Goal: Information Seeking & Learning: Compare options

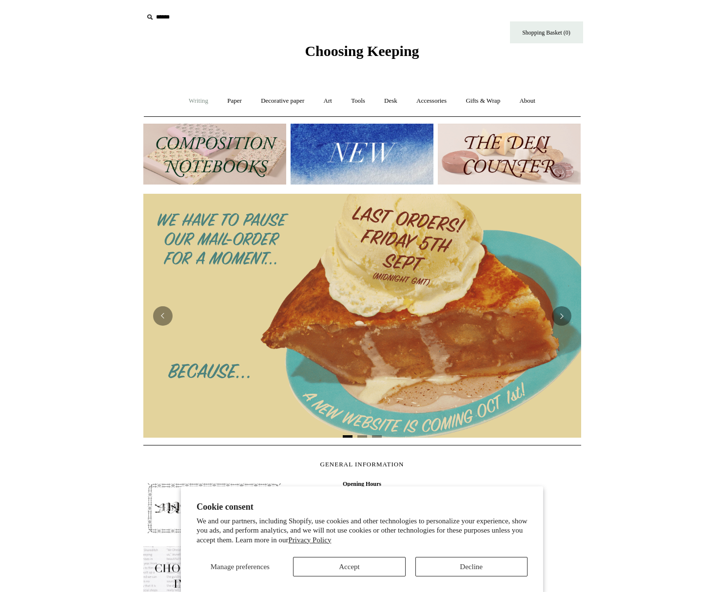
click at [194, 104] on link "Writing +" at bounding box center [198, 101] width 37 height 26
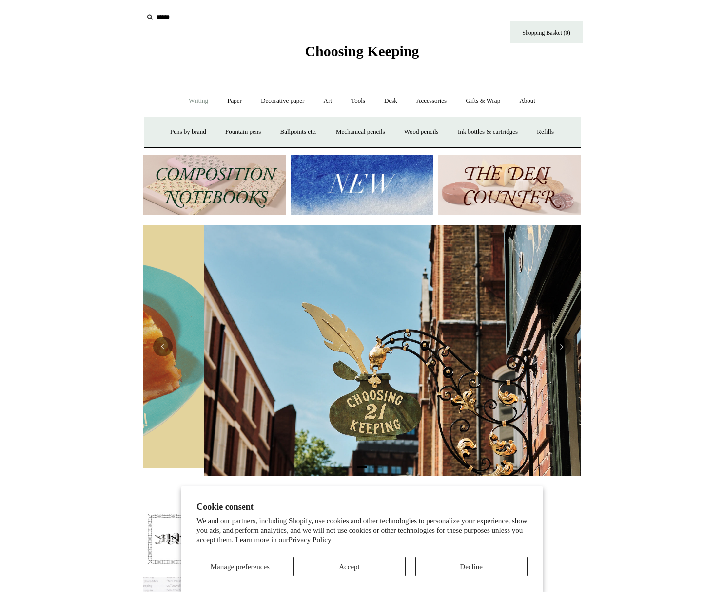
scroll to position [0, 438]
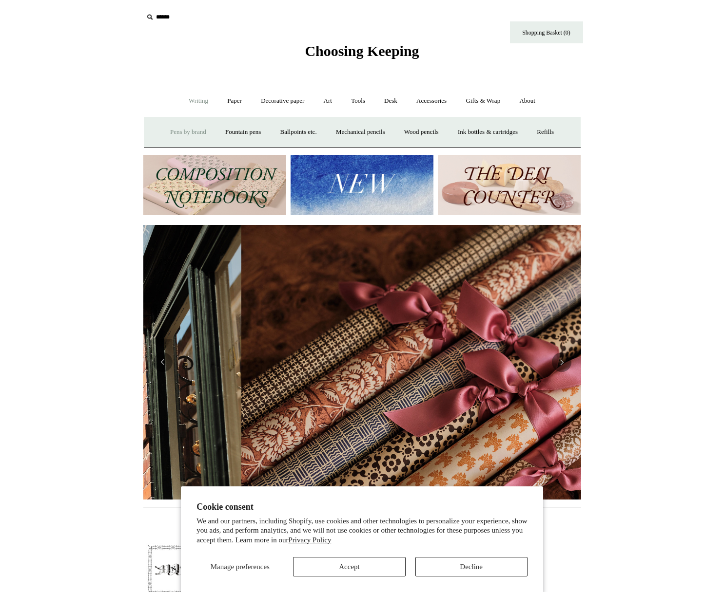
click at [180, 135] on link "Pens by brand +" at bounding box center [188, 132] width 54 height 26
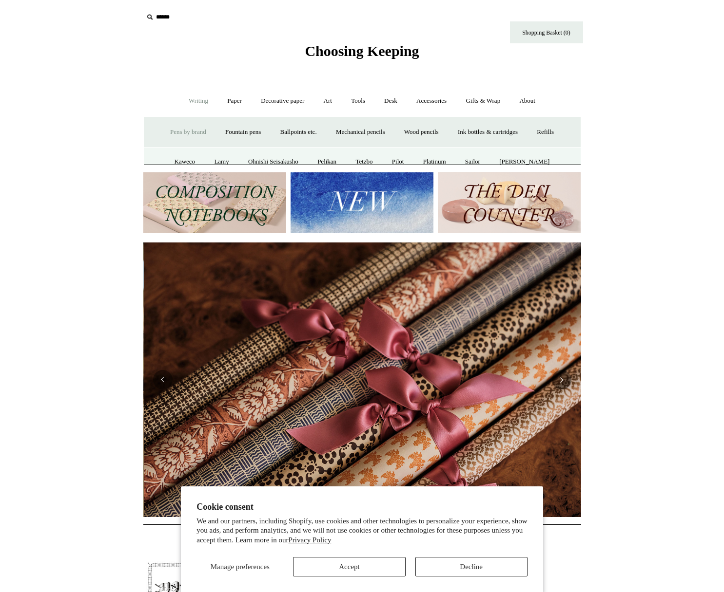
scroll to position [0, 875]
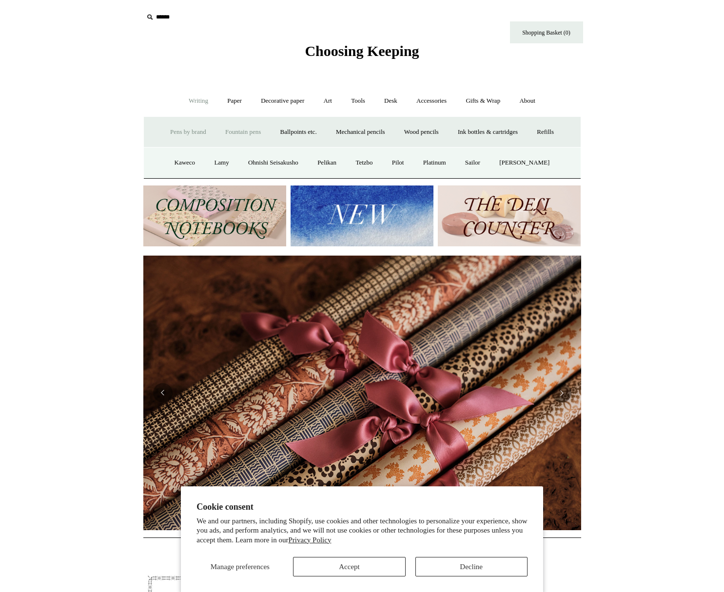
click at [223, 132] on link "Fountain pens +" at bounding box center [242, 132] width 53 height 26
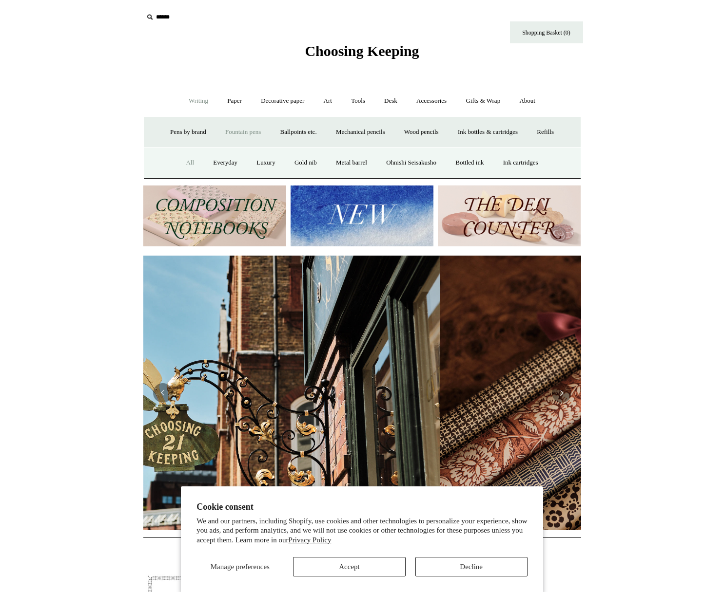
scroll to position [0, 232]
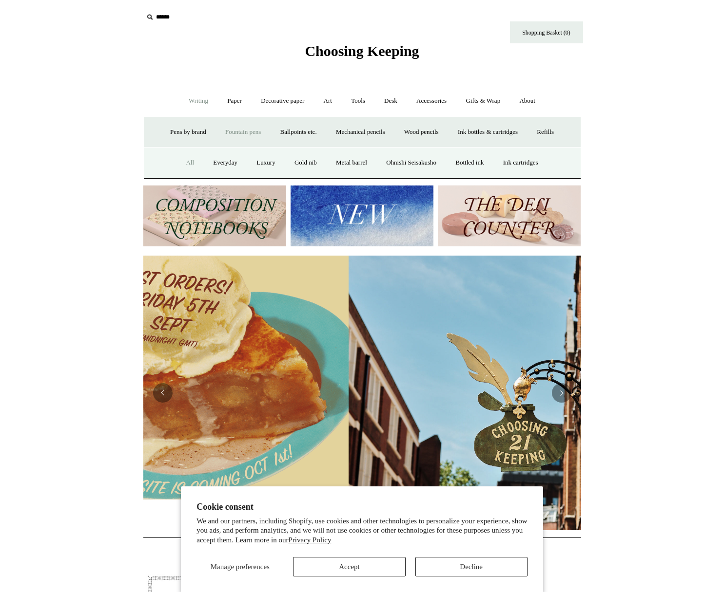
click at [183, 163] on link "All" at bounding box center [190, 163] width 26 height 26
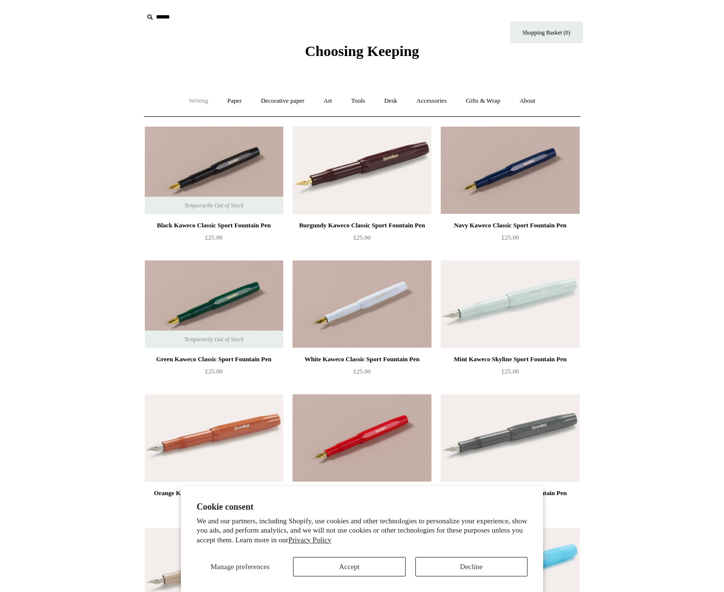
click at [187, 98] on link "Writing +" at bounding box center [198, 101] width 37 height 26
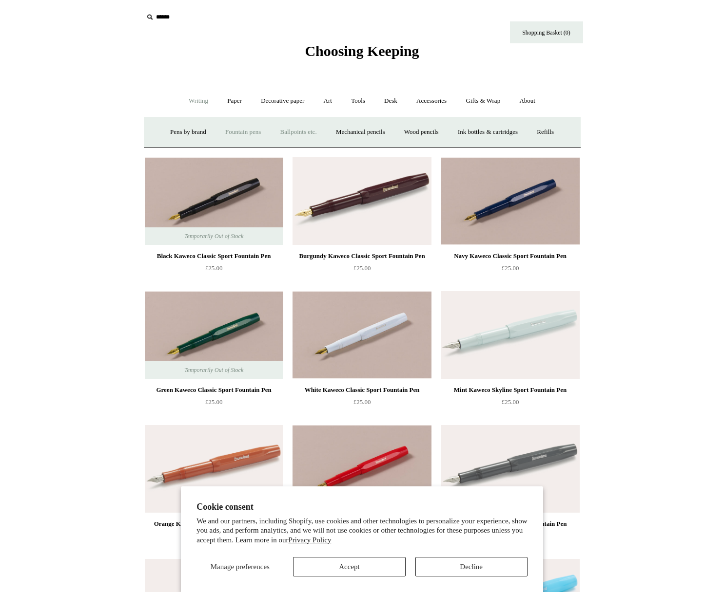
click at [284, 133] on link "Ballpoints etc. +" at bounding box center [298, 132] width 54 height 26
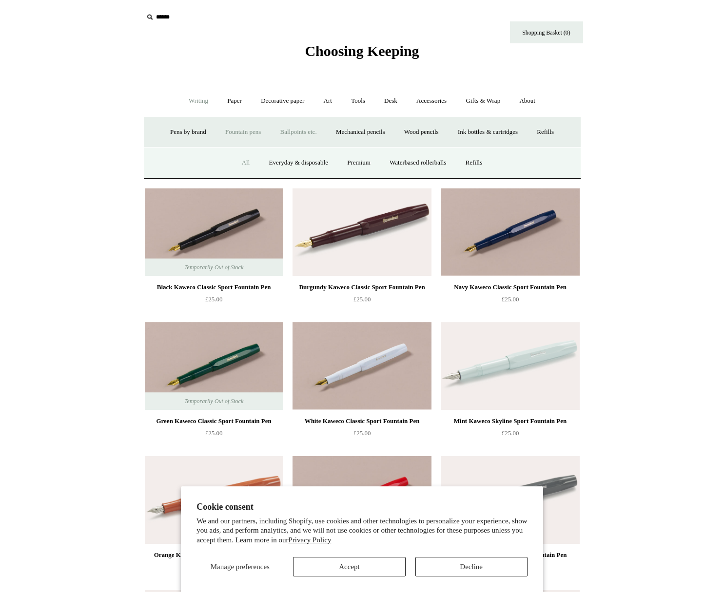
click at [241, 162] on link "All" at bounding box center [246, 163] width 26 height 26
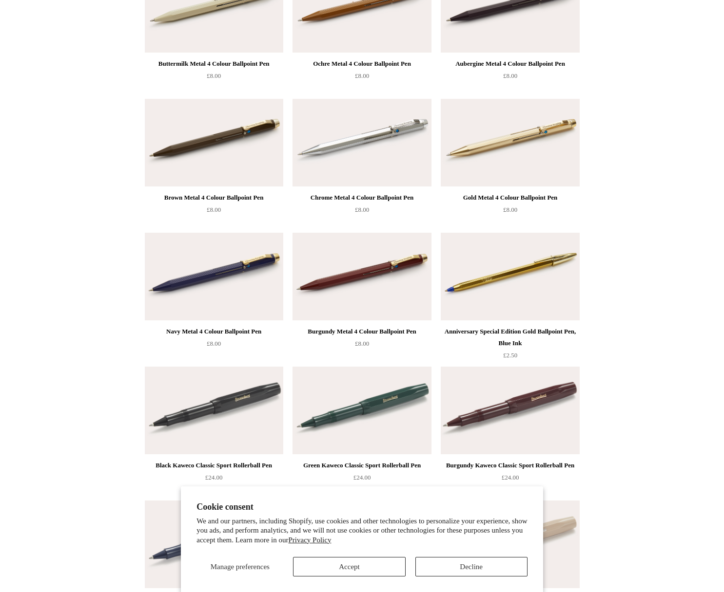
scroll to position [162, 0]
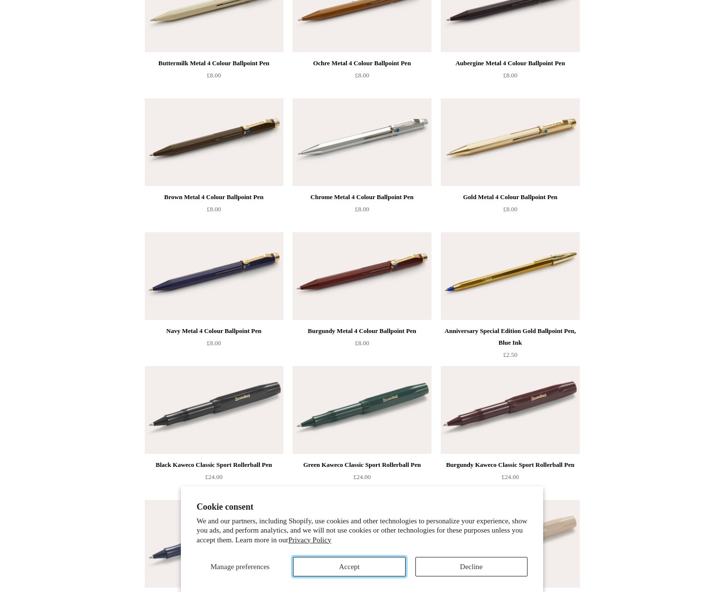
click at [379, 563] on button "Accept" at bounding box center [349, 566] width 112 height 19
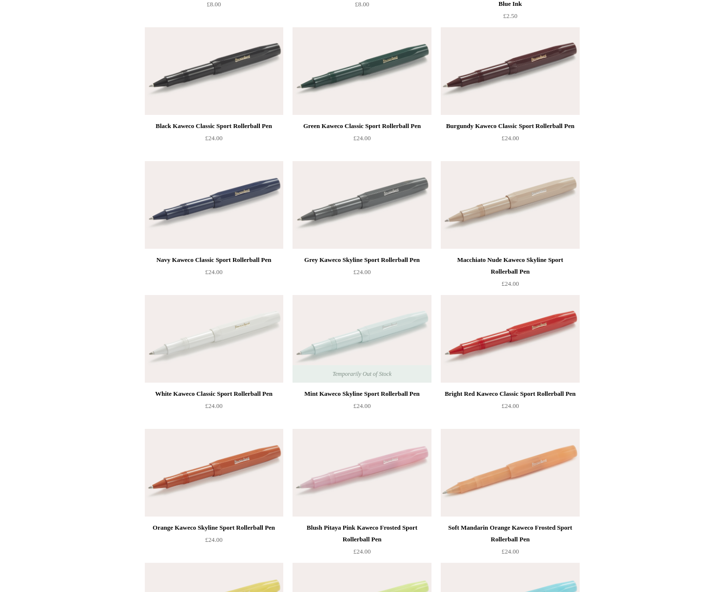
scroll to position [515, 0]
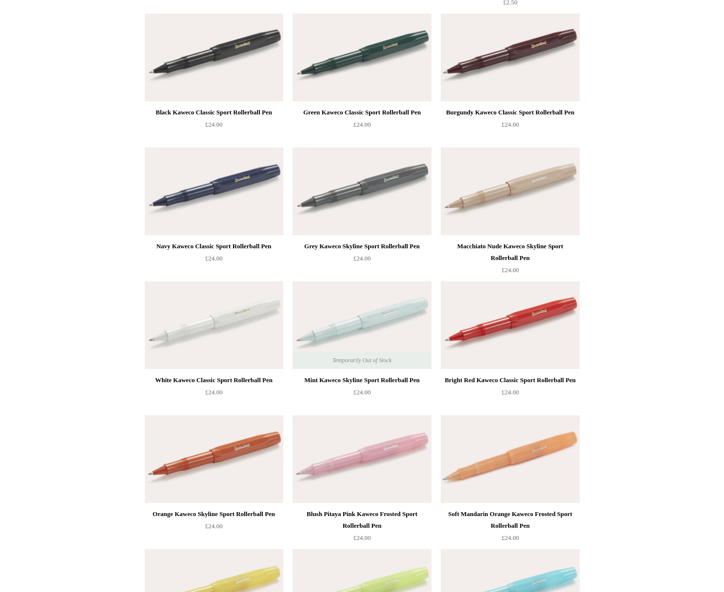
click at [217, 327] on img at bounding box center [214, 326] width 138 height 88
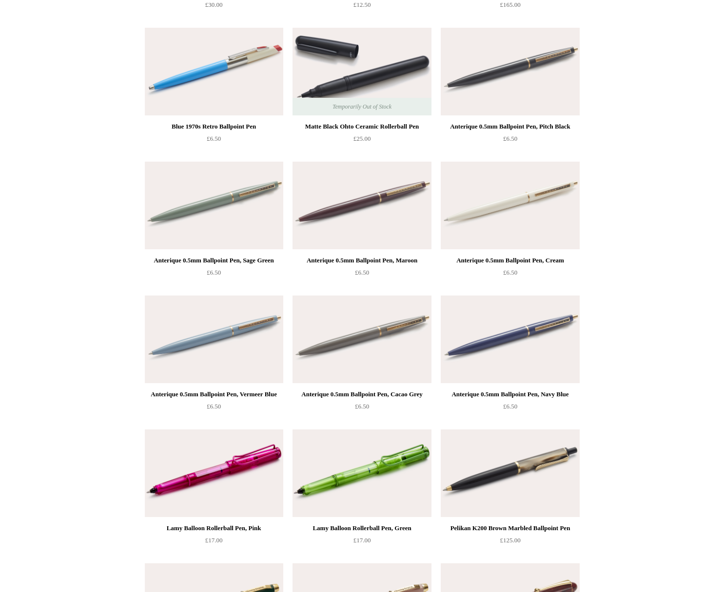
scroll to position [4247, 0]
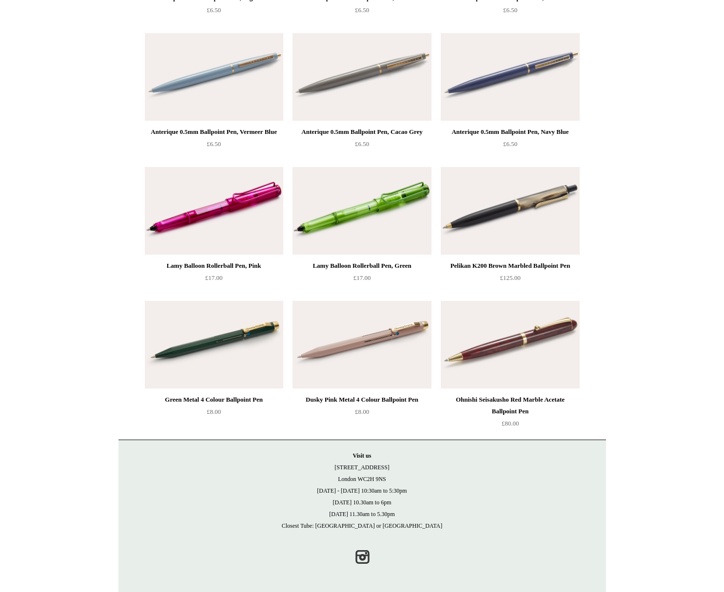
click at [181, 331] on img at bounding box center [214, 345] width 138 height 88
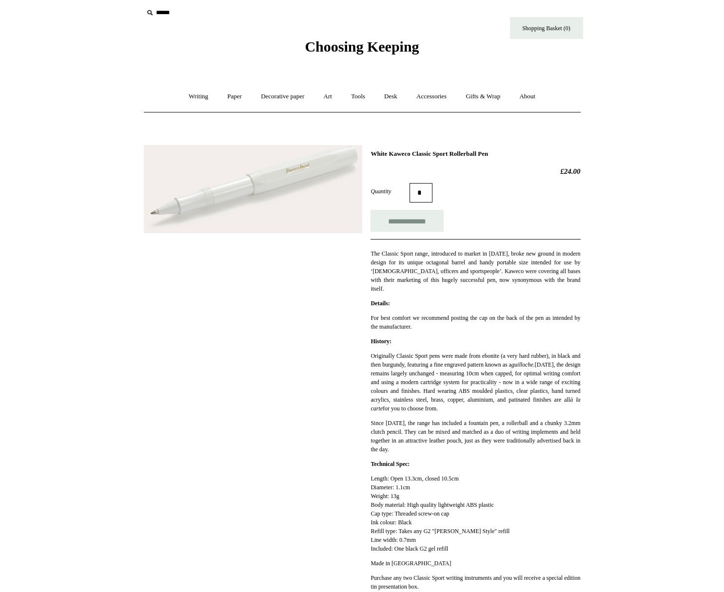
scroll to position [5, 0]
click at [197, 178] on img at bounding box center [253, 188] width 218 height 88
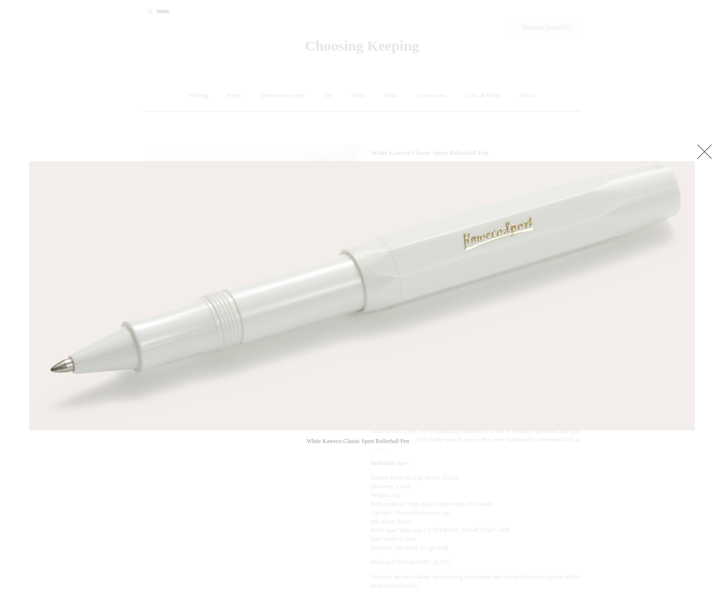
click at [705, 155] on link at bounding box center [703, 151] width 19 height 19
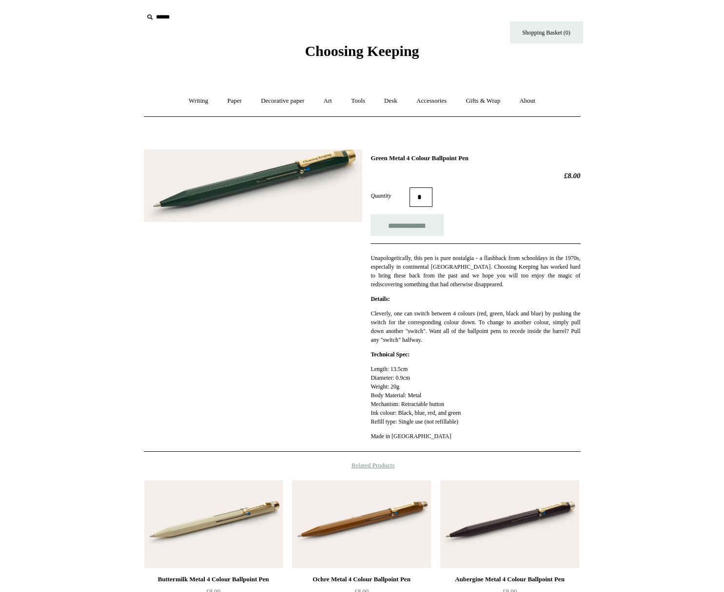
click at [274, 181] on img at bounding box center [253, 186] width 218 height 73
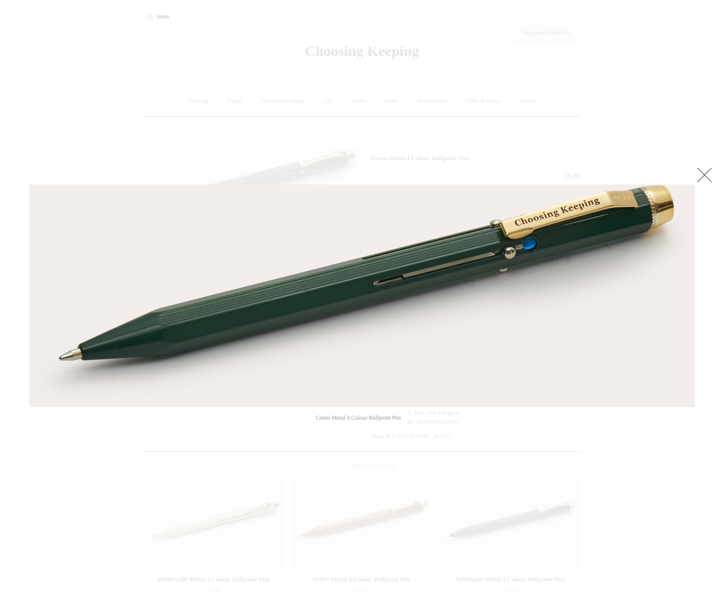
click at [706, 172] on link at bounding box center [703, 174] width 19 height 19
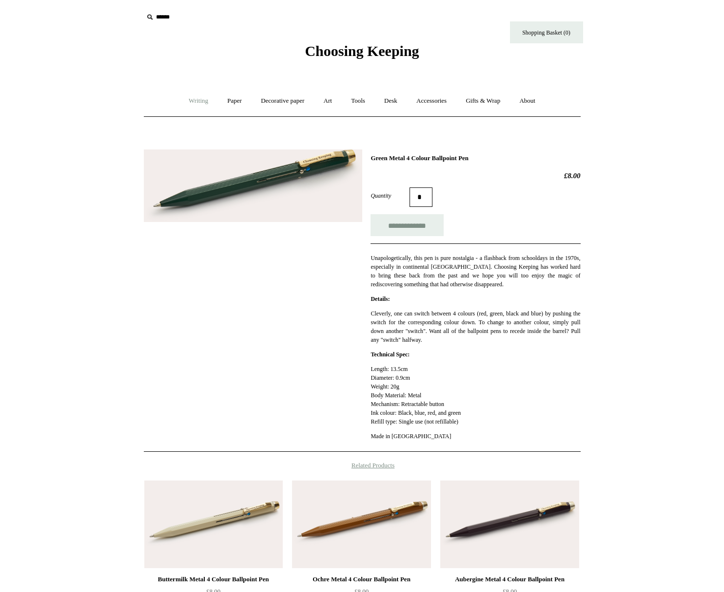
click at [191, 102] on link "Writing +" at bounding box center [198, 101] width 37 height 26
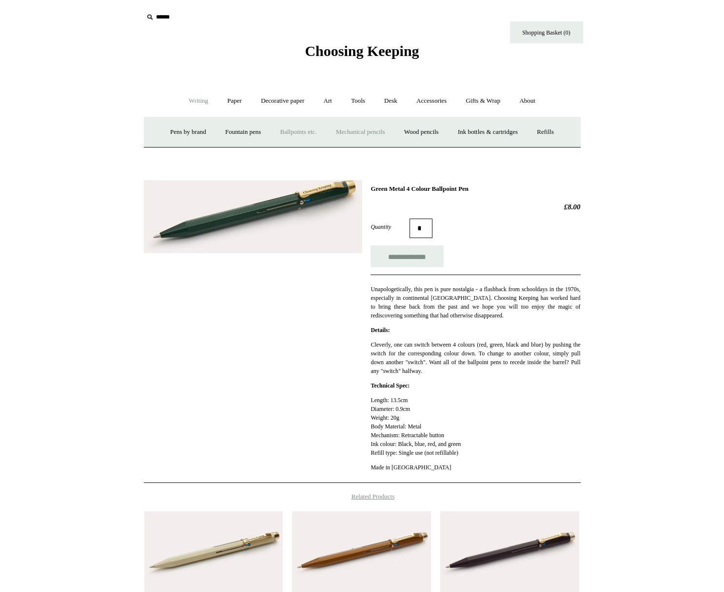
click at [357, 130] on link "Mechanical pencils +" at bounding box center [360, 132] width 67 height 26
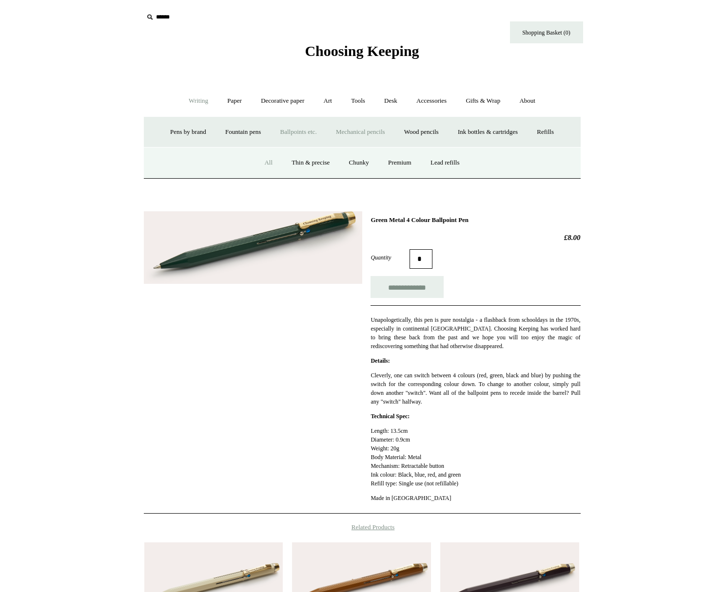
click at [267, 166] on link "All" at bounding box center [268, 163] width 26 height 26
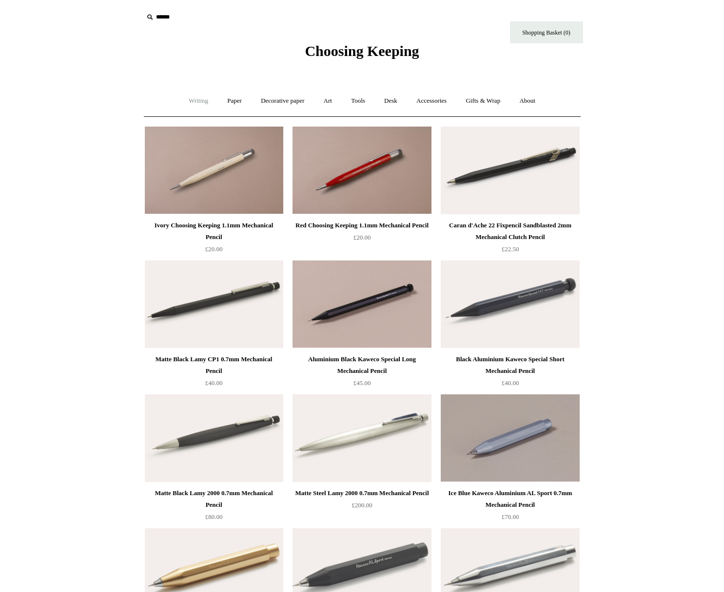
click at [190, 100] on link "Writing +" at bounding box center [198, 101] width 37 height 26
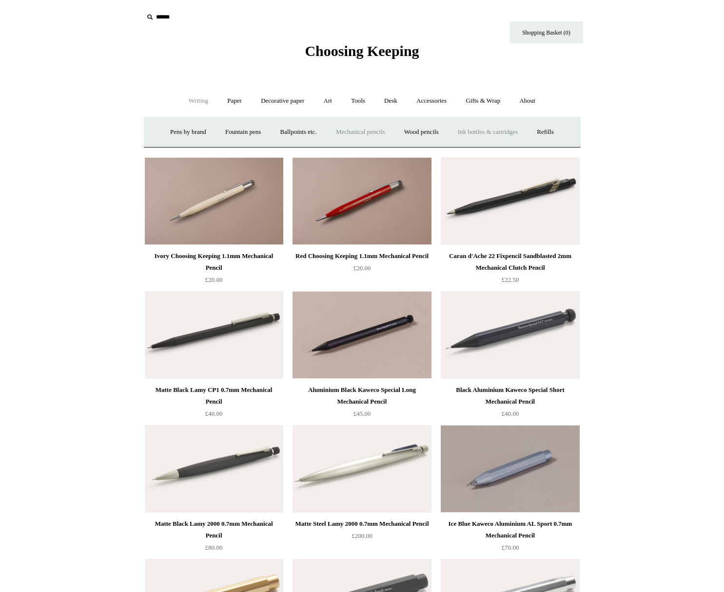
click at [493, 133] on link "Ink bottles & cartridges +" at bounding box center [487, 132] width 77 height 26
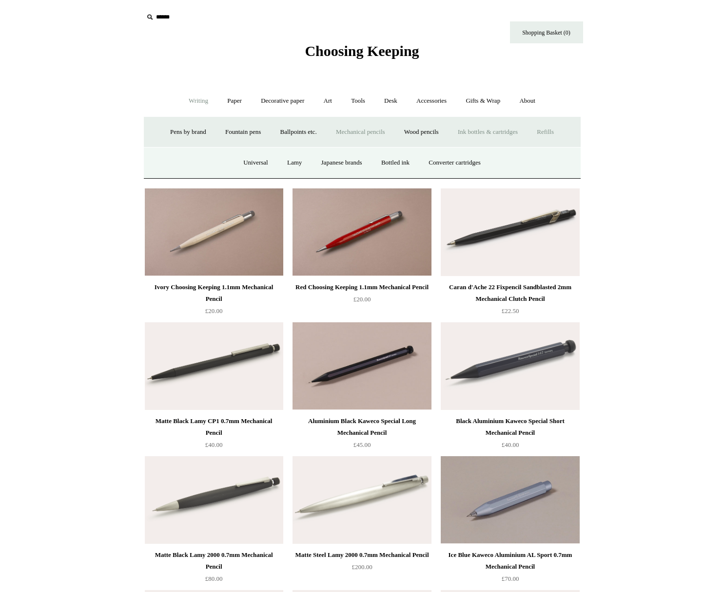
click at [559, 129] on link "Refills +" at bounding box center [545, 132] width 35 height 26
click at [298, 137] on link "Ballpoints etc. +" at bounding box center [298, 132] width 54 height 26
click at [347, 165] on link "Premium" at bounding box center [358, 163] width 41 height 26
